Goal: Task Accomplishment & Management: Manage account settings

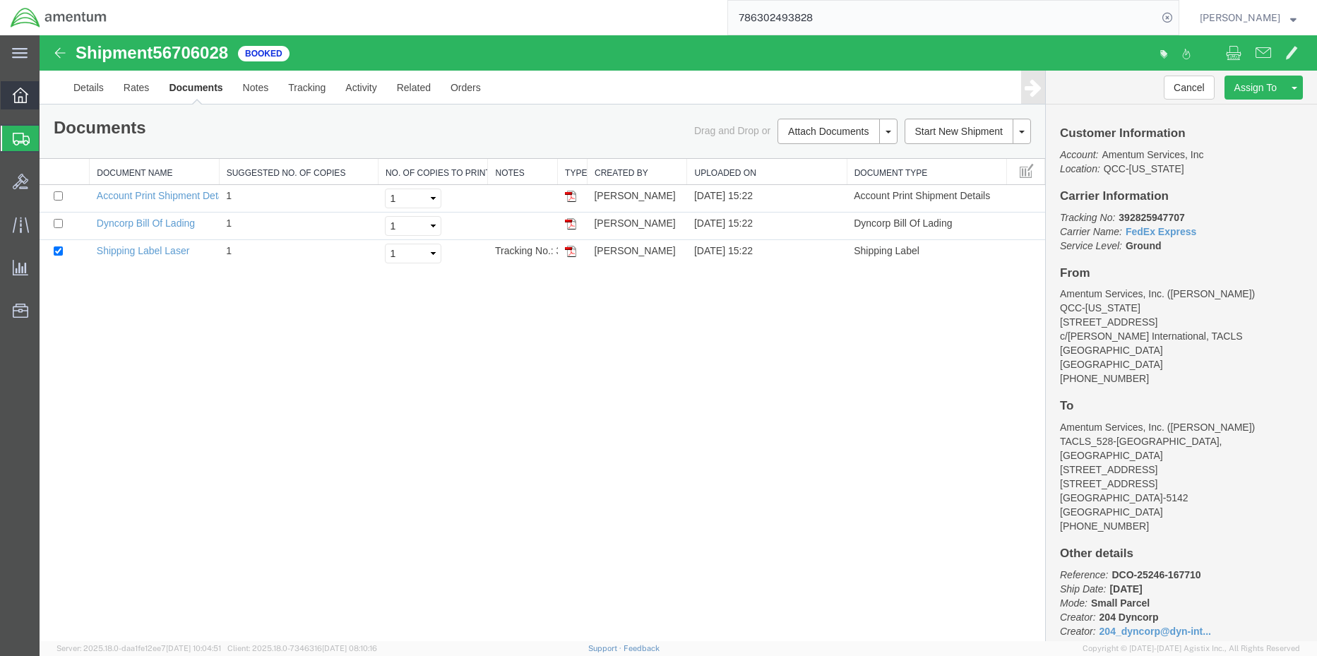
click at [21, 99] on icon at bounding box center [21, 96] width 16 height 16
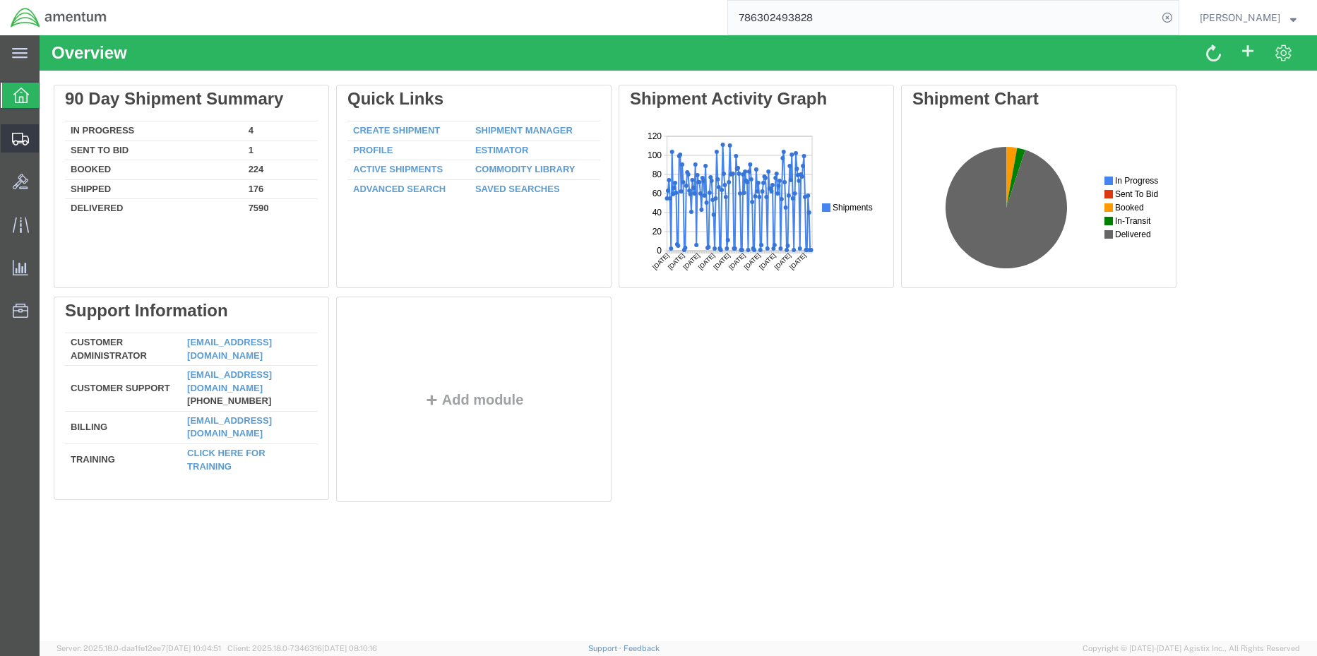
click at [0, 0] on span "Shipment Manager" at bounding box center [0, 0] width 0 height 0
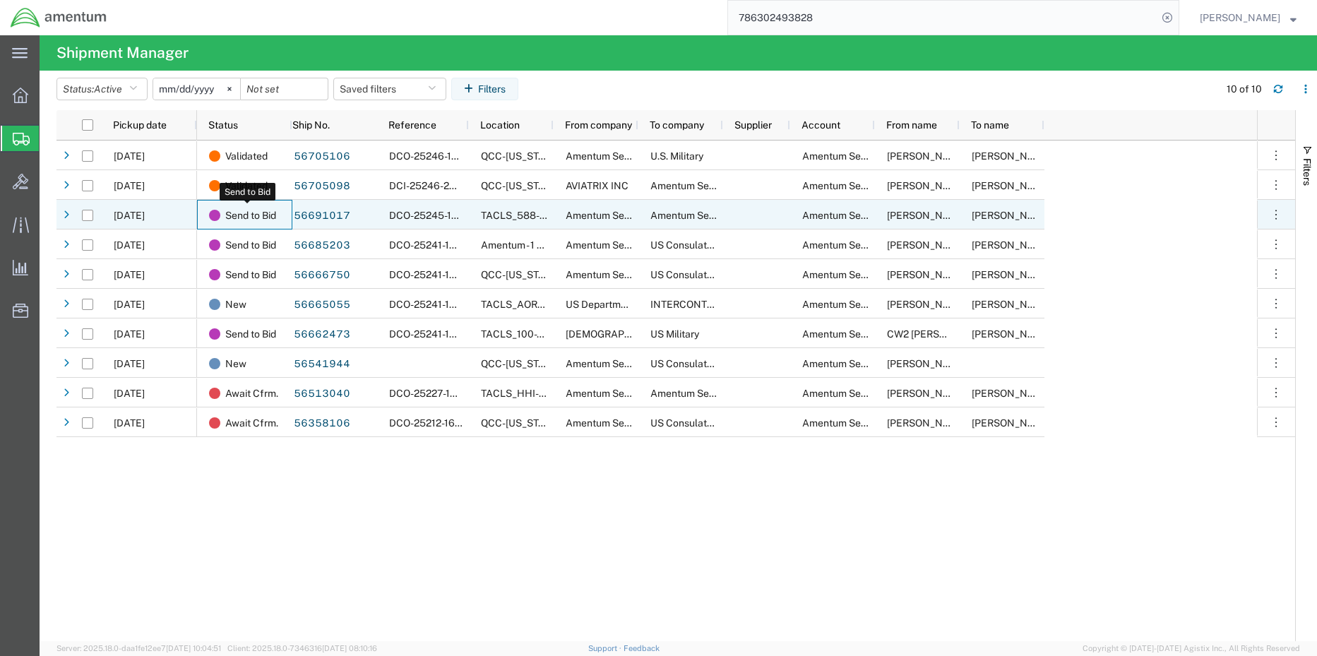
click at [239, 215] on span "Send to Bid" at bounding box center [250, 216] width 51 height 30
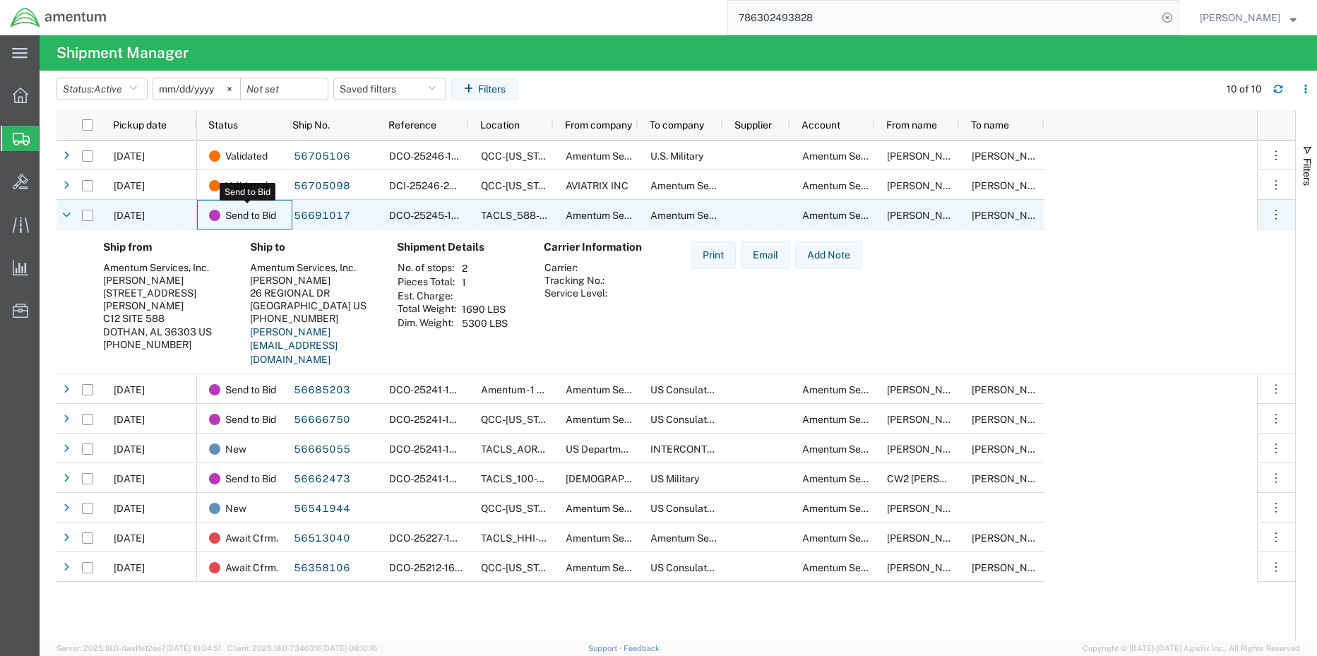
click at [247, 219] on span "Send to Bid" at bounding box center [250, 216] width 51 height 30
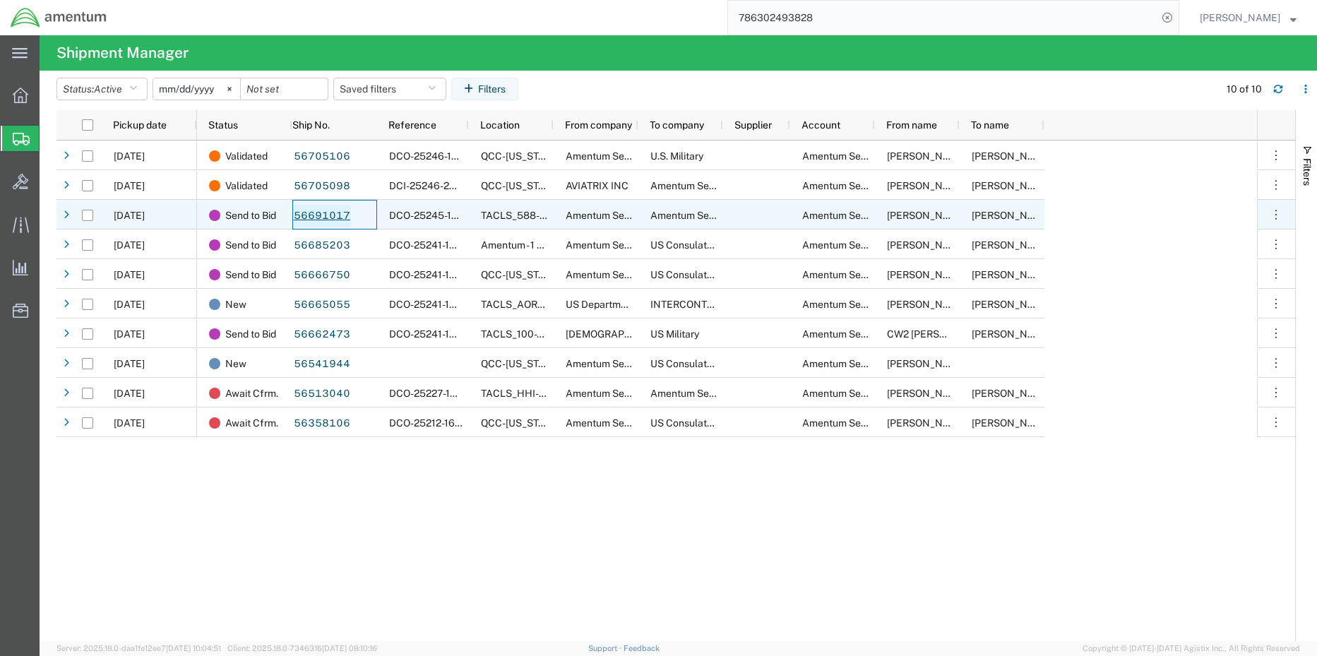
click at [309, 218] on link "56691017" at bounding box center [322, 216] width 58 height 23
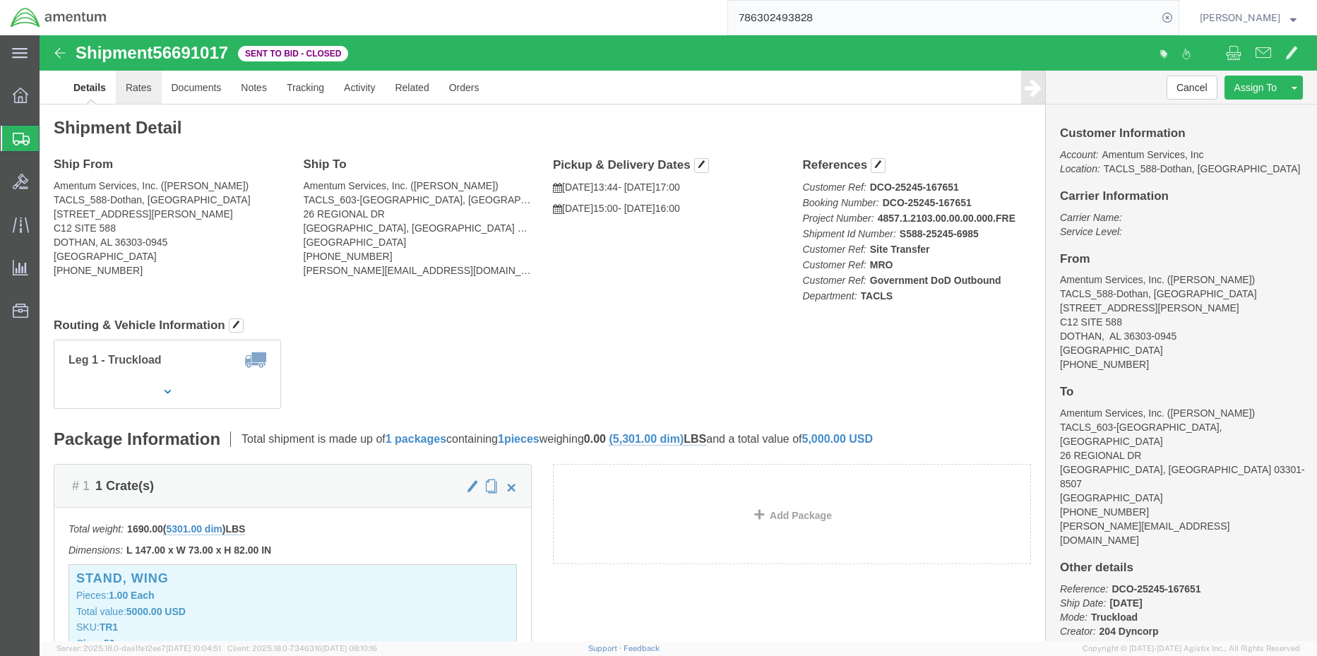
click link "Rates"
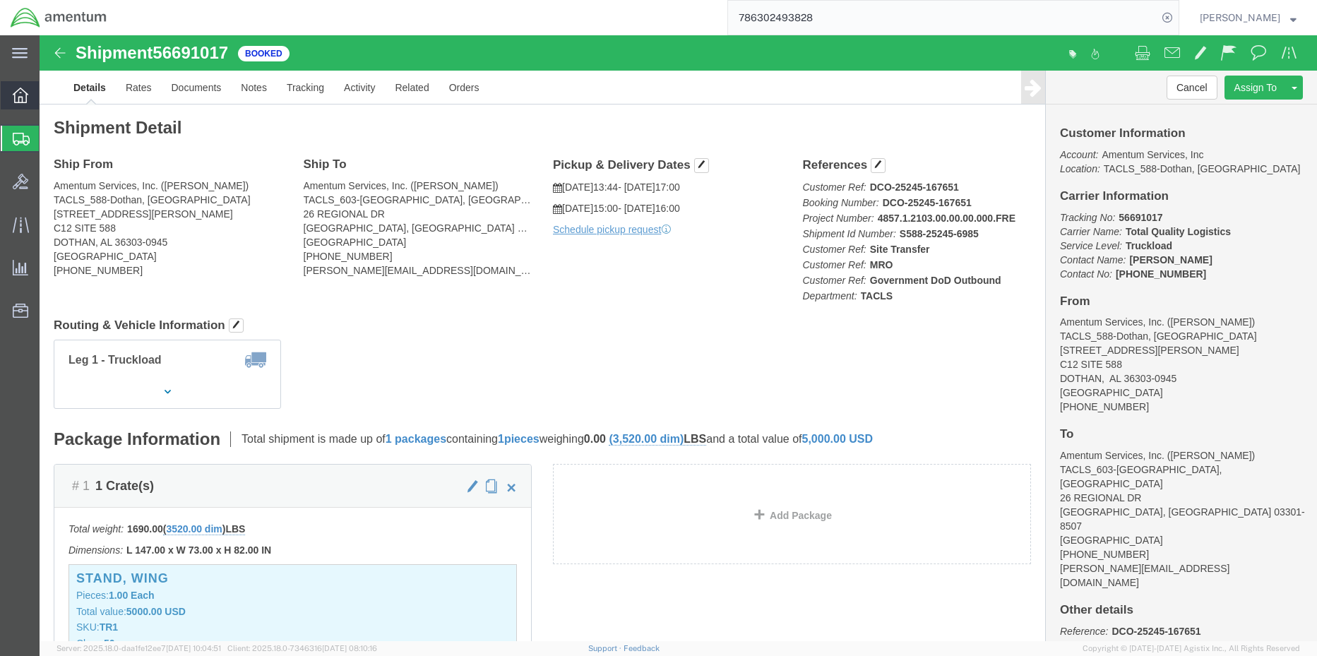
click at [20, 93] on icon at bounding box center [21, 96] width 16 height 16
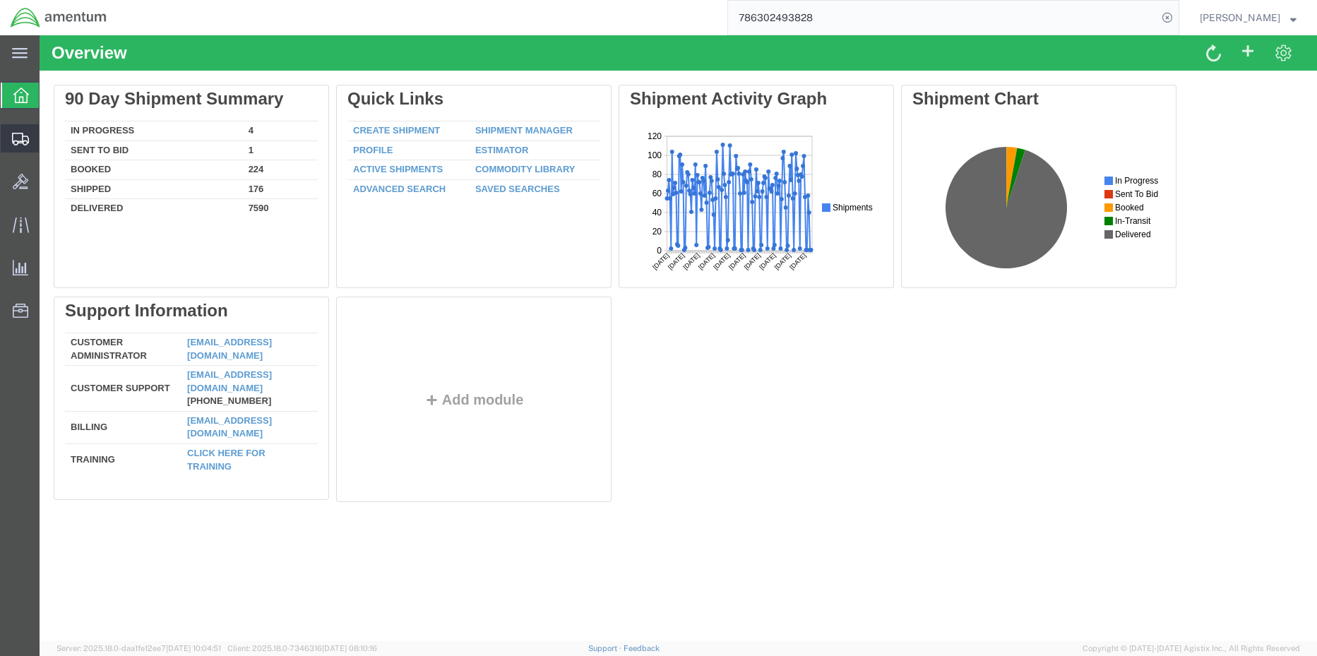
drag, startPoint x: 93, startPoint y: 164, endPoint x: 97, endPoint y: 174, distance: 11.1
click at [0, 0] on span "Shipment Manager" at bounding box center [0, 0] width 0 height 0
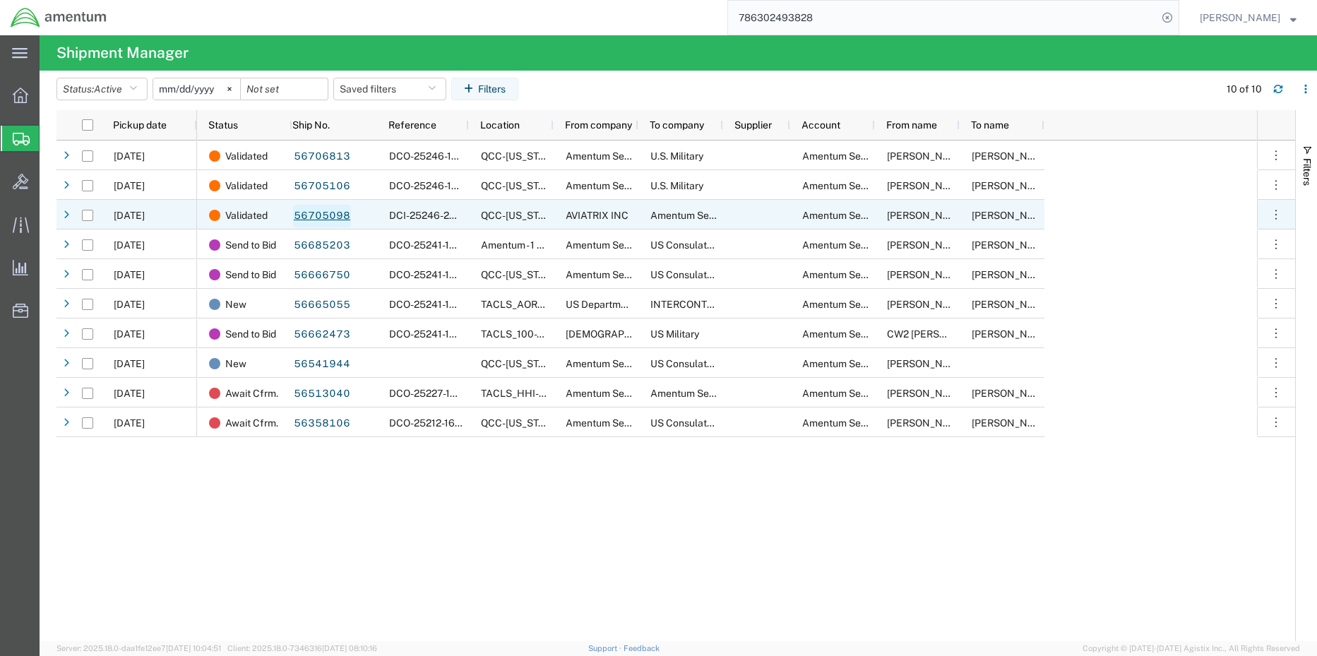
click at [331, 215] on link "56705098" at bounding box center [322, 216] width 58 height 23
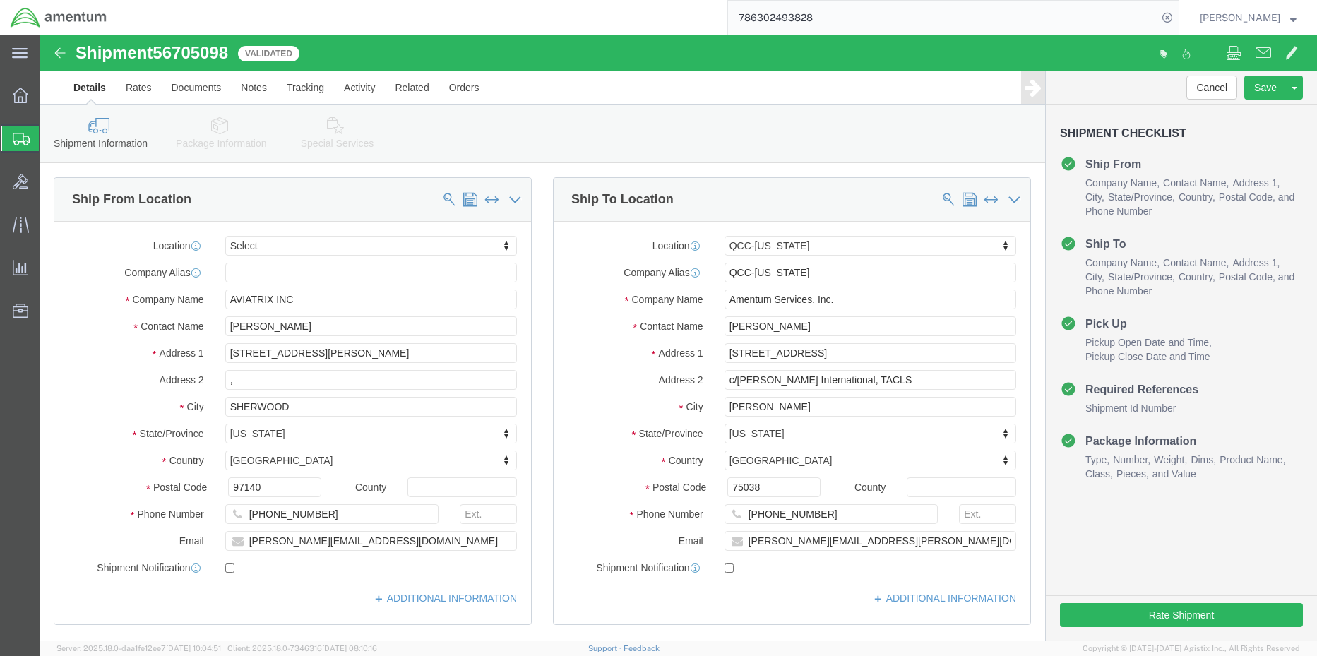
select select
select select "42668"
click icon
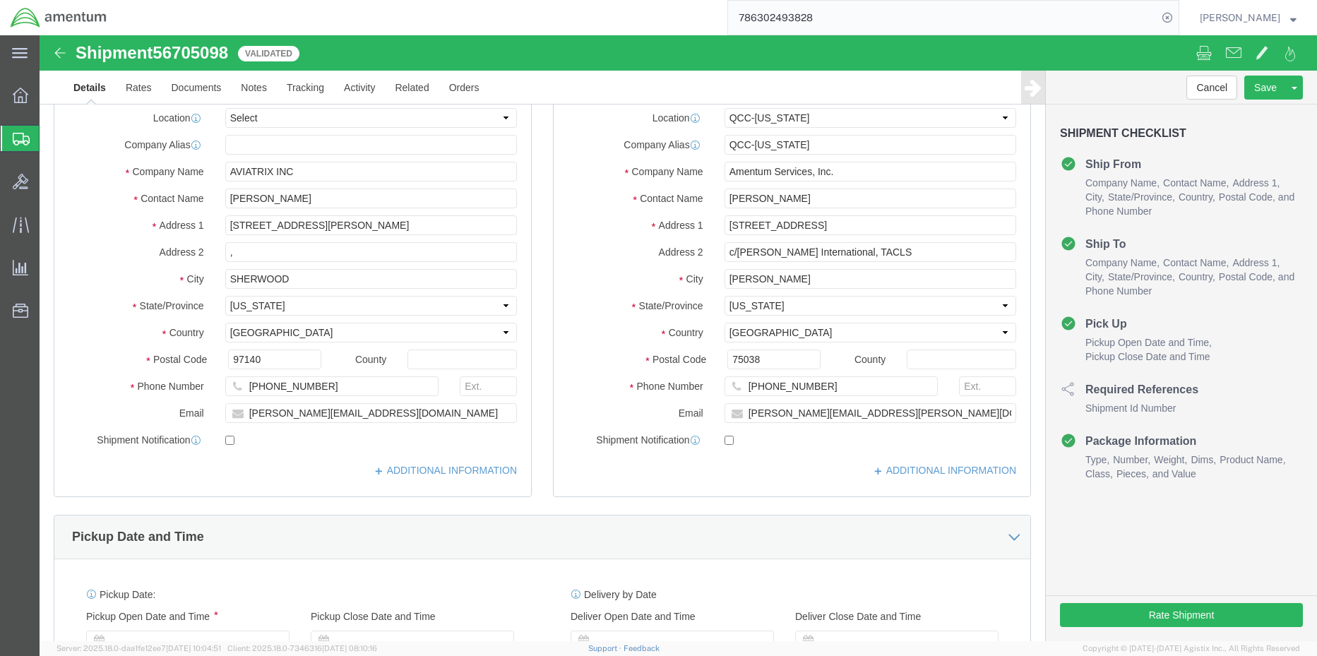
select select "42668"
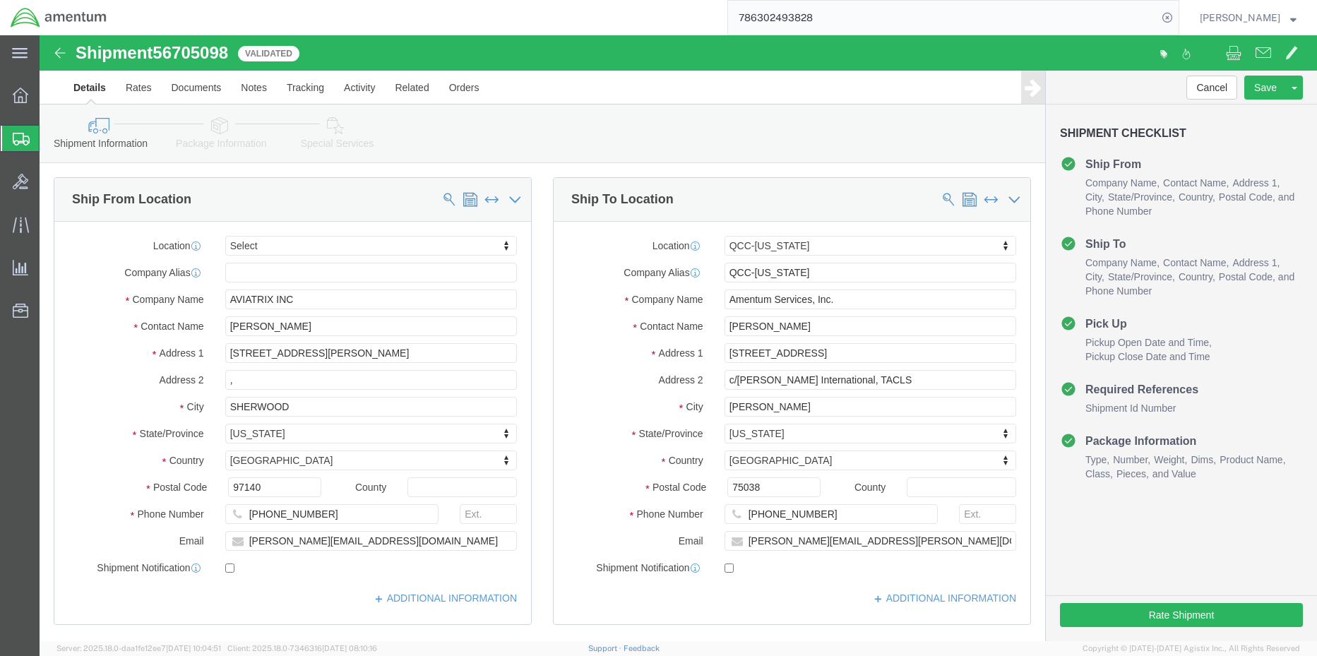
click at [0, 0] on span "Shipment Manager" at bounding box center [0, 0] width 0 height 0
